Goal: Find specific page/section: Find specific page/section

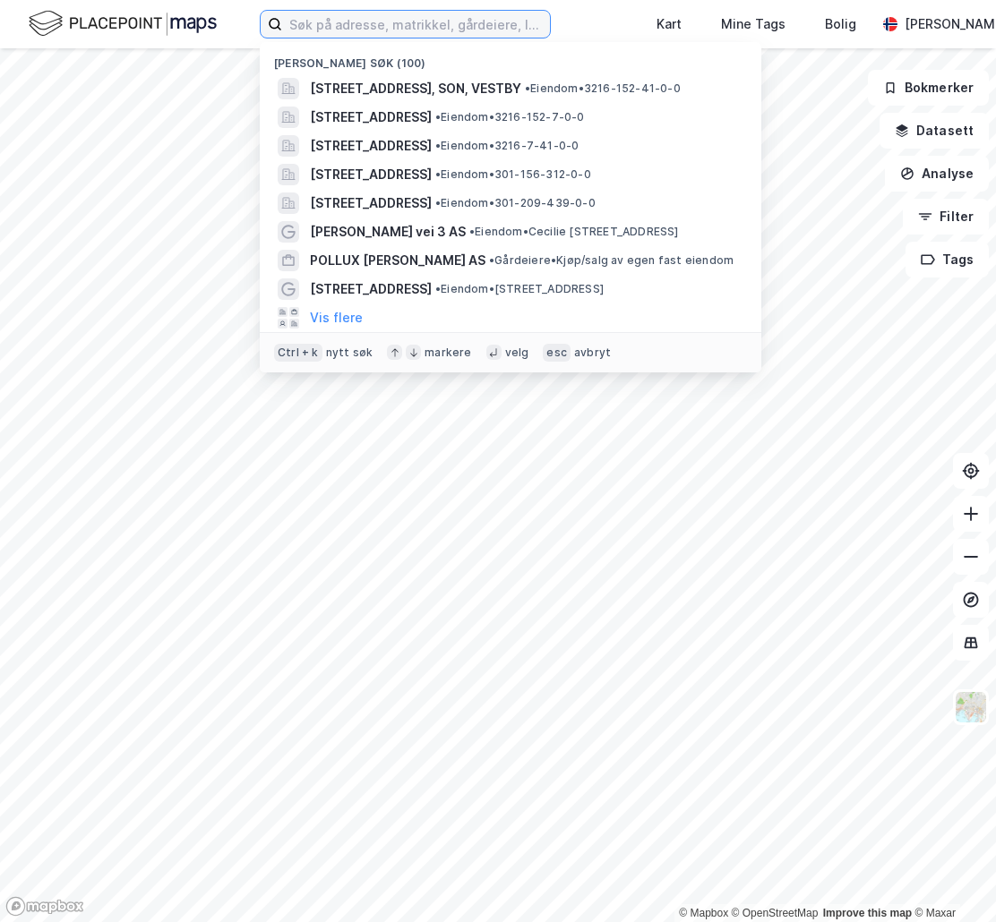
click at [330, 33] on input at bounding box center [416, 24] width 268 height 27
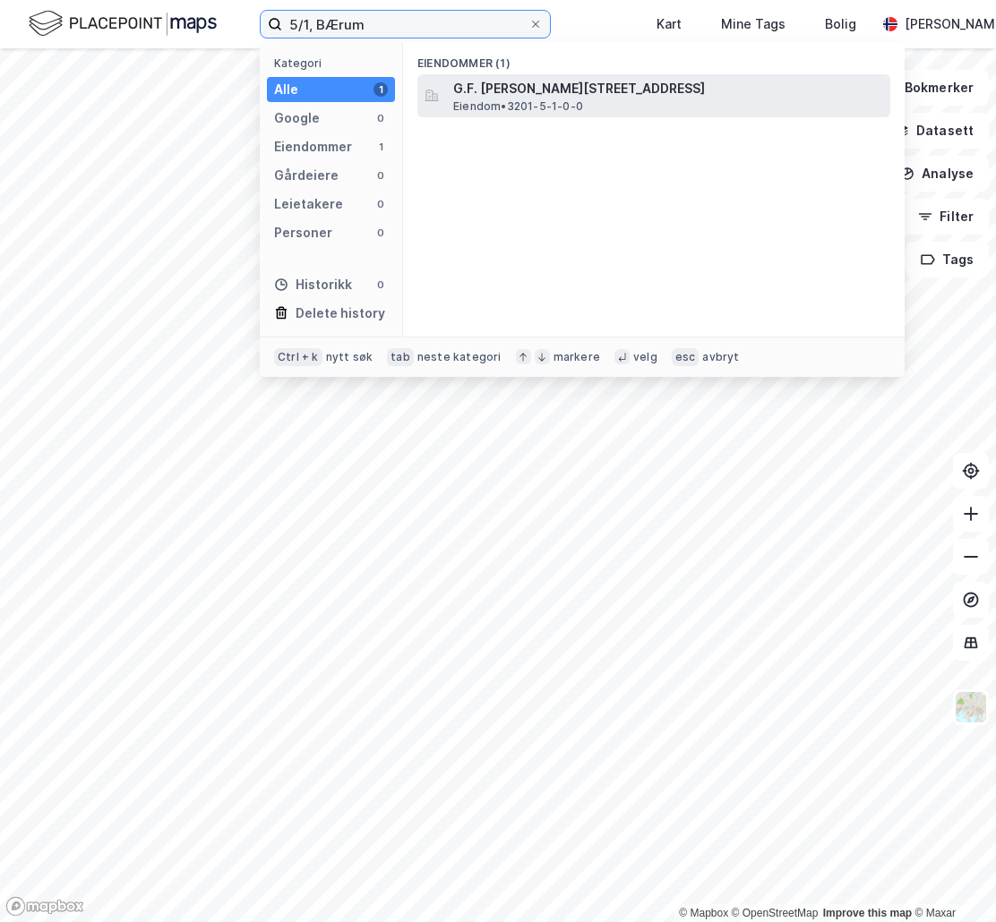
type input "5/1, BÆrum"
click at [524, 110] on span "Eiendom • 3201-5-1-0-0" at bounding box center [518, 106] width 130 height 14
